Goal: Task Accomplishment & Management: Use online tool/utility

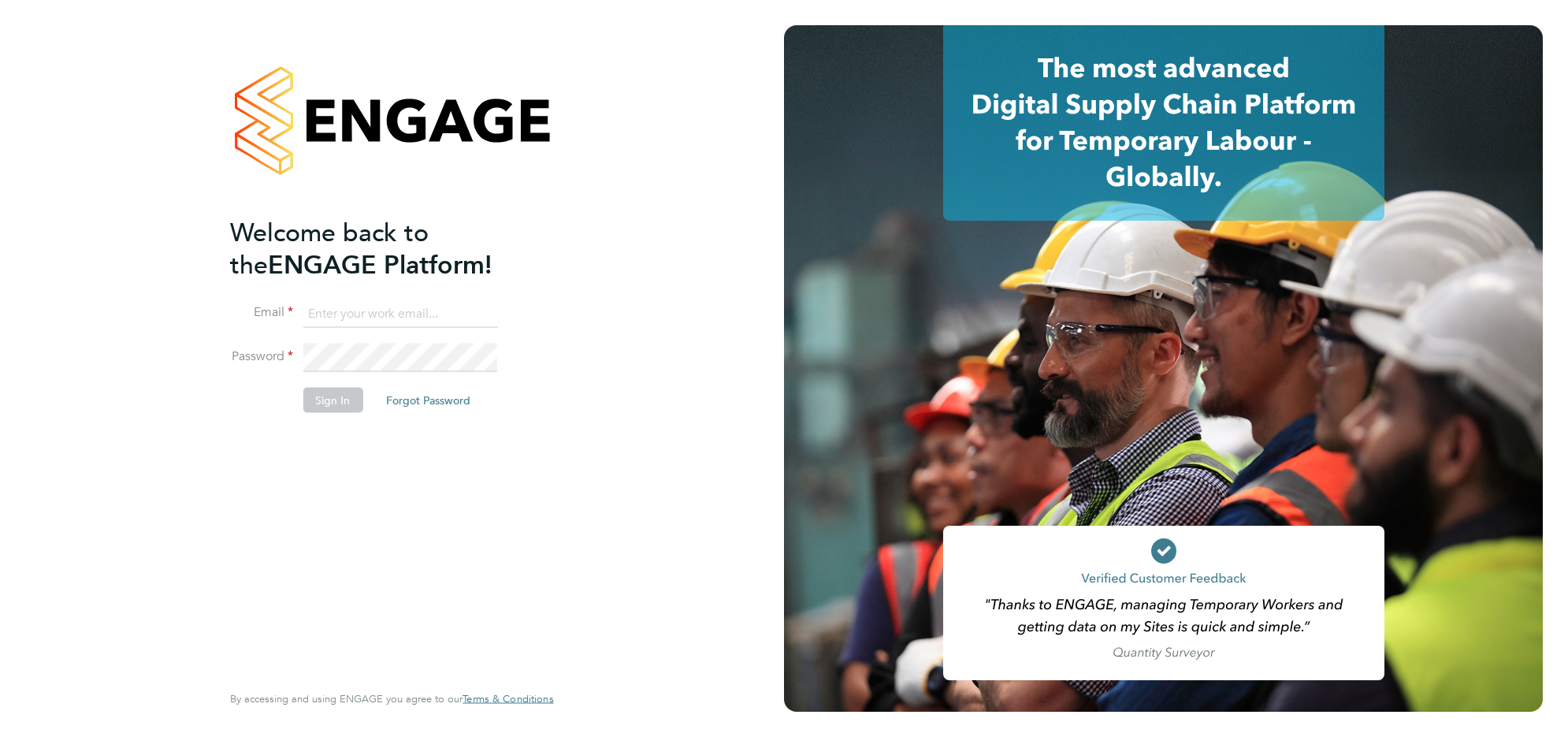
type input "j.belsten@setsquarerecruitment.com"
click at [329, 409] on button "Sign In" at bounding box center [332, 401] width 59 height 25
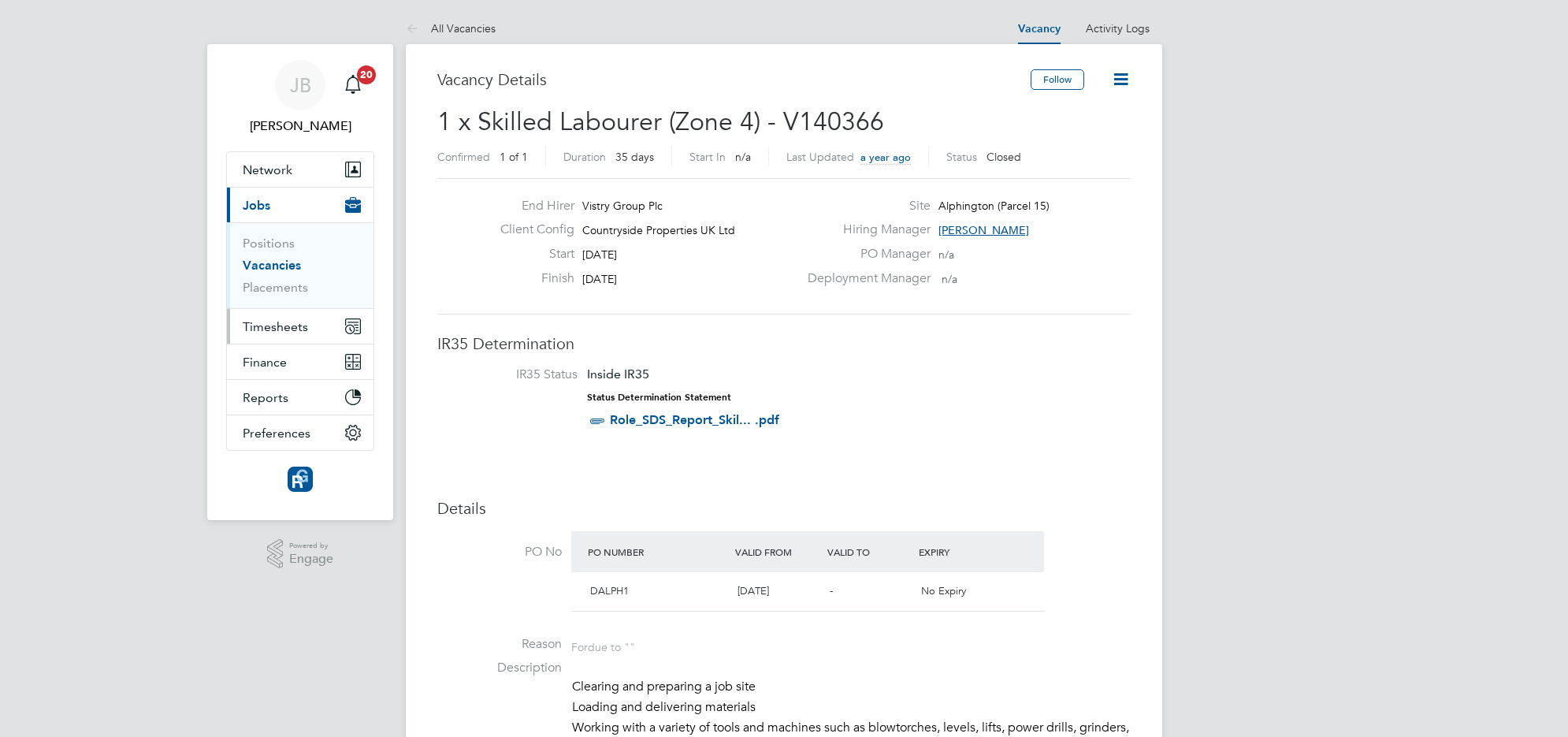
click at [280, 331] on span "Timesheets" at bounding box center [275, 326] width 65 height 15
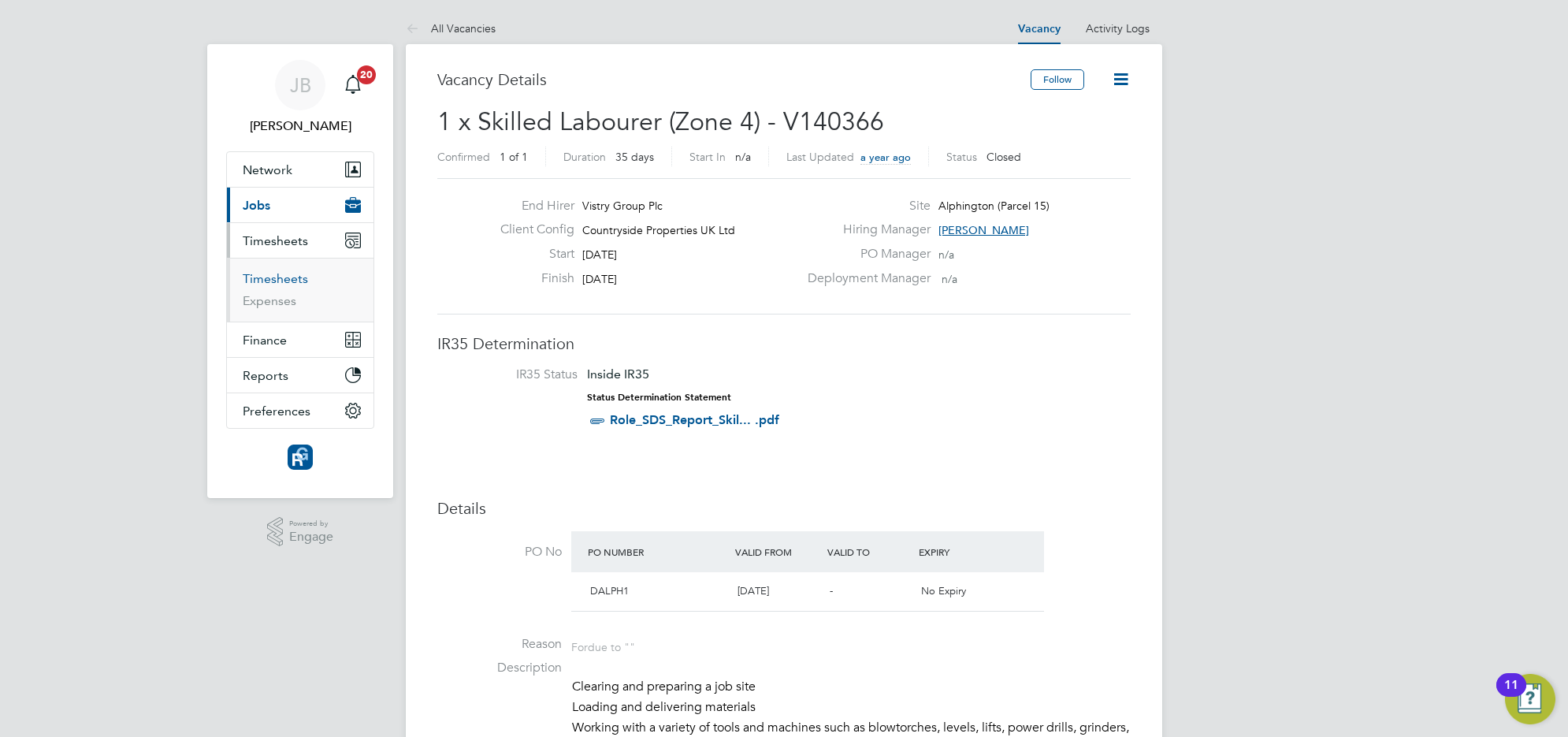
click at [270, 278] on link "Timesheets" at bounding box center [275, 278] width 65 height 15
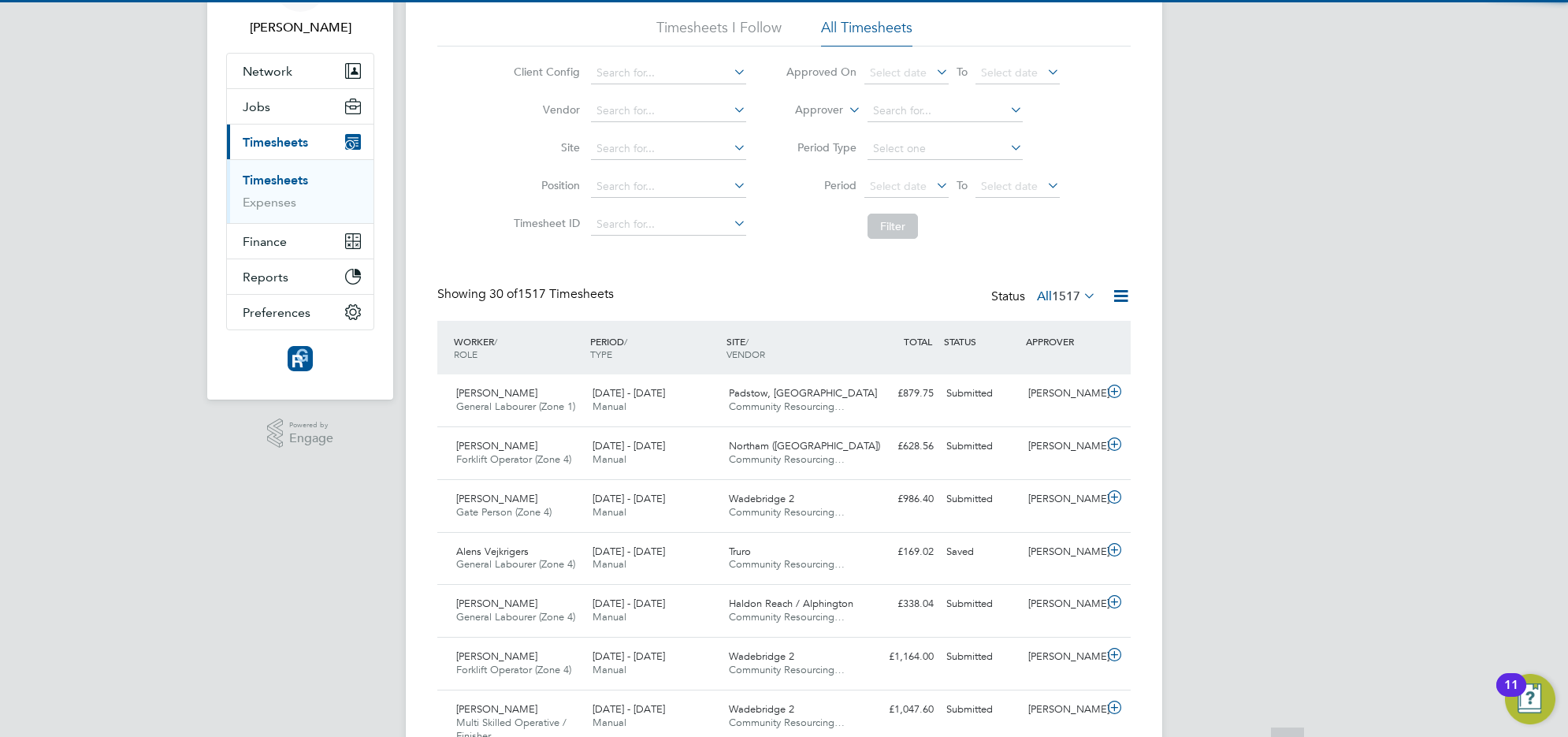
scroll to position [8, 8]
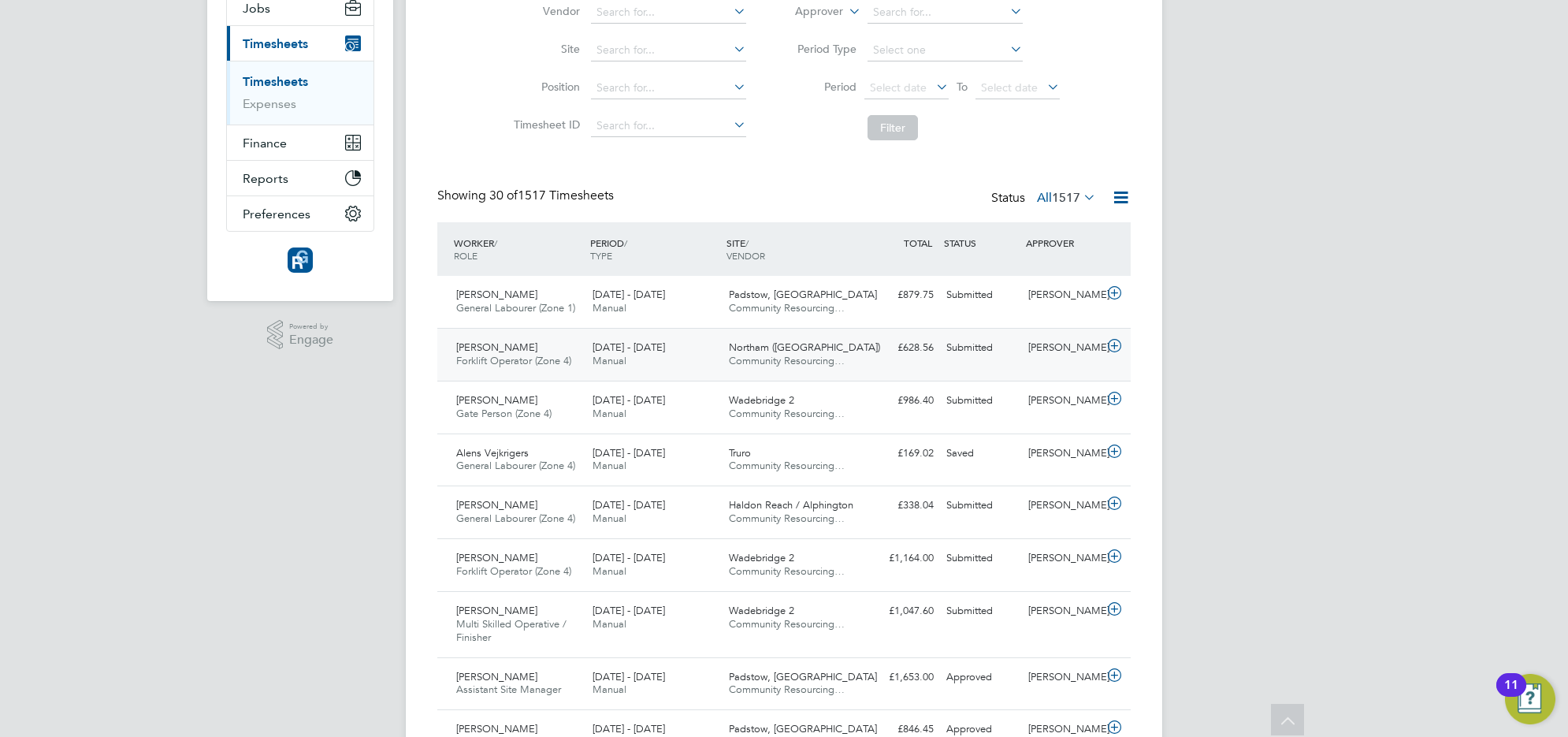
click at [524, 349] on div "[PERSON_NAME] Forklift Operator (Zone 4) [DATE] - [DATE]" at bounding box center [518, 355] width 136 height 40
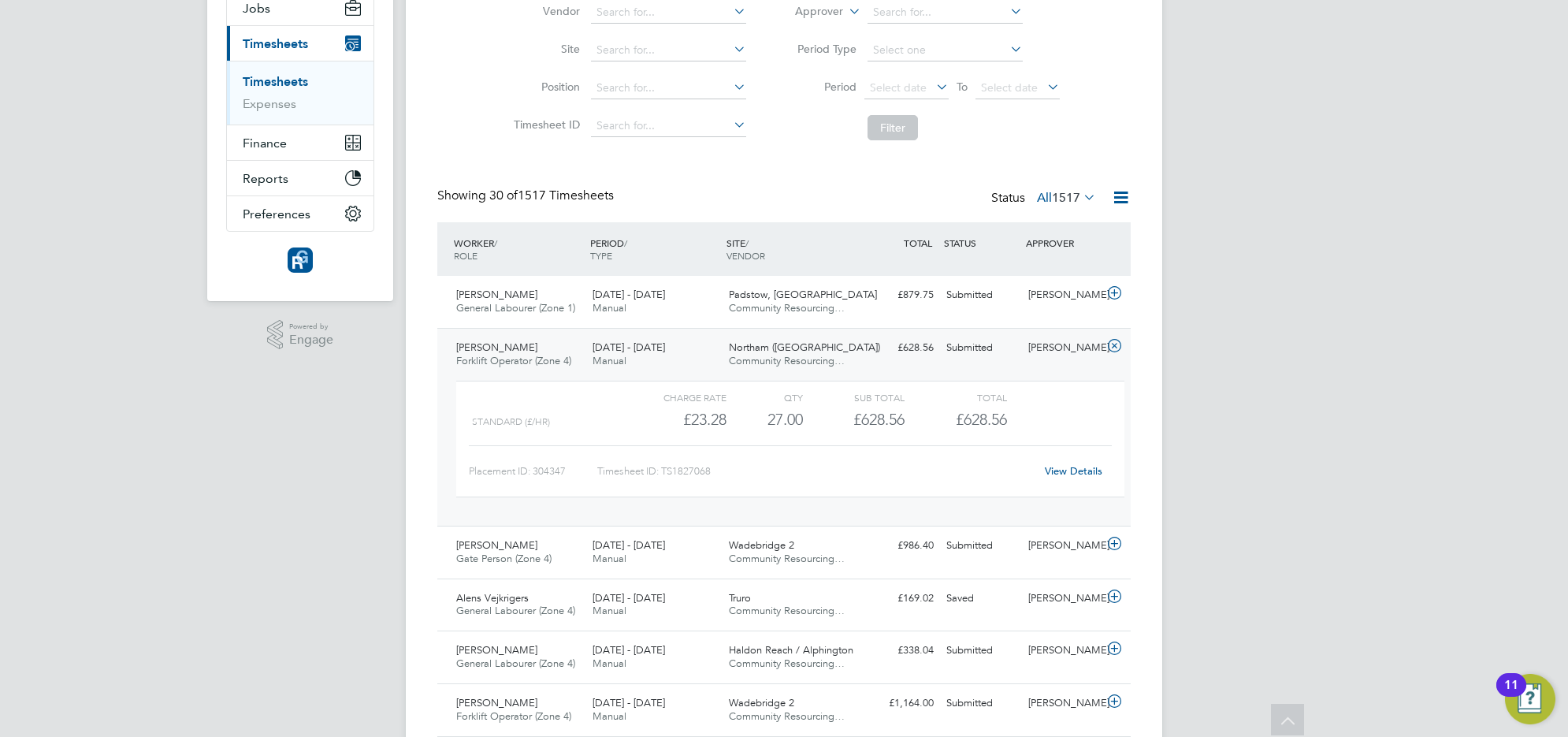
click at [1095, 471] on link "View Details" at bounding box center [1073, 470] width 58 height 13
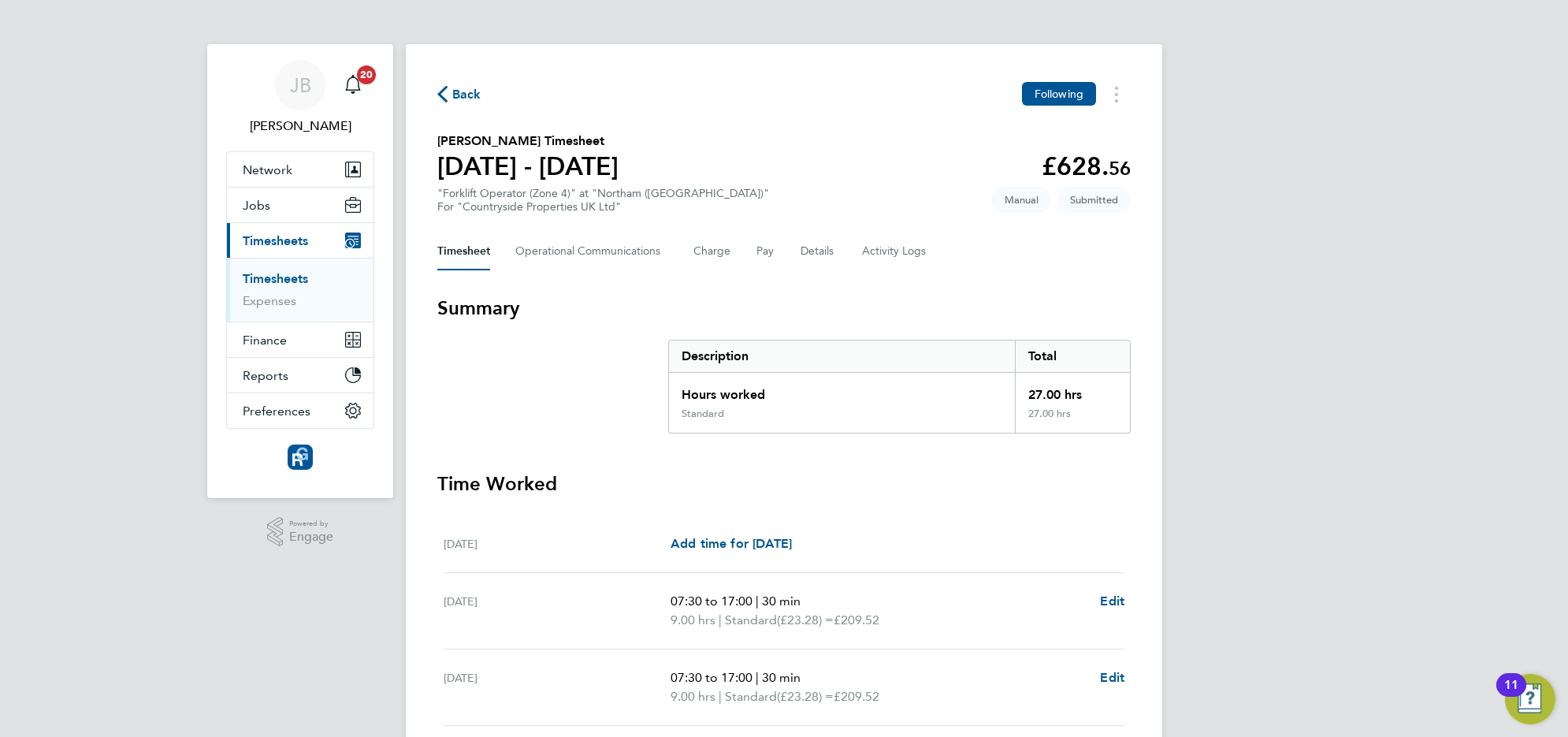
click at [458, 95] on span "Back" at bounding box center [466, 94] width 29 height 19
